Goal: Check status

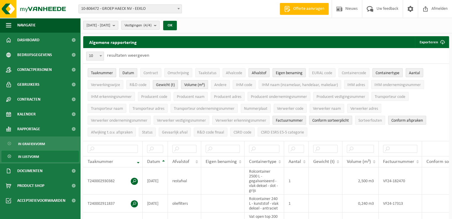
drag, startPoint x: 0, startPoint y: 0, endPoint x: 129, endPoint y: 57, distance: 141.3
click at [213, 30] on div "[DATE] - [DATE] Huidige maand Vorige maand Laatste 6 maanden Huidig jaar Vorig …" at bounding box center [266, 25] width 372 height 15
click at [26, 116] on span "Kalender" at bounding box center [26, 114] width 18 height 15
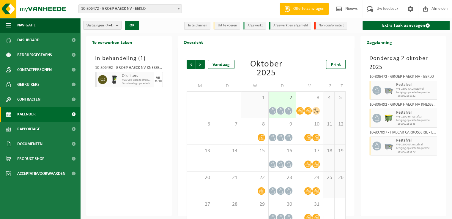
drag, startPoint x: 146, startPoint y: 139, endPoint x: 296, endPoint y: 117, distance: 151.3
click at [146, 139] on div "In behandeling ( 1 ) 10-806492 - GROEP HAECK NV KNESSELARE - AALTER Oliefilters…" at bounding box center [129, 132] width 86 height 168
click at [314, 99] on span "3" at bounding box center [309, 98] width 21 height 7
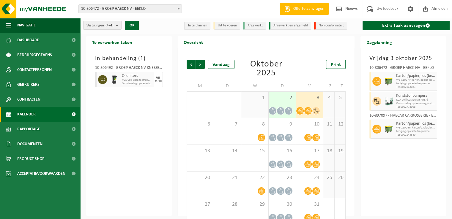
drag, startPoint x: 396, startPoint y: 153, endPoint x: 398, endPoint y: 123, distance: 30.1
click at [396, 150] on div "Vrijdag 3 oktober 2025 10-806472 - GROEP HAECK NV - EEKLO Karton/papier, los (b…" at bounding box center [404, 132] width 86 height 168
click at [399, 95] on span "Kunststof bumpers" at bounding box center [415, 96] width 39 height 5
drag, startPoint x: 376, startPoint y: 100, endPoint x: 431, endPoint y: 104, distance: 55.1
click at [431, 104] on div "Kunststof bumpers KGA Colli Garage (AFROEP) Omwisseling op aanvraag (incl. verw…" at bounding box center [404, 101] width 68 height 19
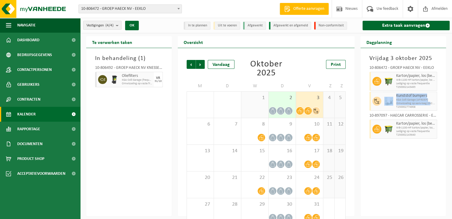
click at [428, 102] on span "Omwisseling op aanvraag (incl. verwerking)" at bounding box center [415, 104] width 39 height 4
click at [188, 131] on div "6" at bounding box center [200, 131] width 27 height 26
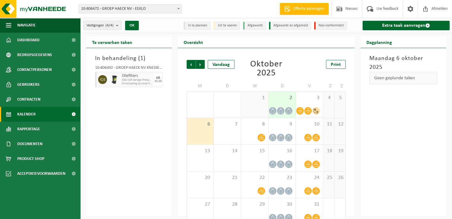
click at [169, 132] on div "In behandeling ( 1 ) 10-806492 - GROEP HAECK NV KNESSELARE - AALTER Oliefilters…" at bounding box center [129, 132] width 86 height 168
drag, startPoint x: 110, startPoint y: 167, endPoint x: 95, endPoint y: 96, distance: 71.9
click at [111, 160] on div "In behandeling ( 1 ) 10-806492 - GROEP HAECK NV KNESSELARE - AALTER Oliefilters…" at bounding box center [129, 132] width 86 height 168
click at [188, 137] on div "6" at bounding box center [200, 131] width 27 height 26
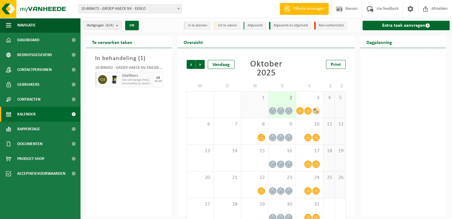
click at [26, 107] on span "Kalender" at bounding box center [26, 114] width 18 height 15
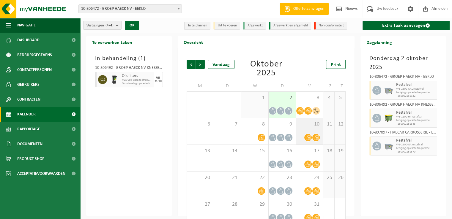
drag, startPoint x: 140, startPoint y: 159, endPoint x: 298, endPoint y: 129, distance: 161.0
click at [140, 159] on div "In behandeling ( 1 ) 10-806492 - GROEP HAECK NV KNESSELARE - AALTER Oliefilters…" at bounding box center [129, 132] width 86 height 168
drag, startPoint x: 131, startPoint y: 148, endPoint x: 179, endPoint y: 1, distance: 154.1
click at [133, 143] on div "In behandeling ( 1 ) 10-806492 - GROEP HAECK NV KNESSELARE - AALTER Oliefilters…" at bounding box center [129, 132] width 86 height 168
